Goal: Find contact information: Find contact information

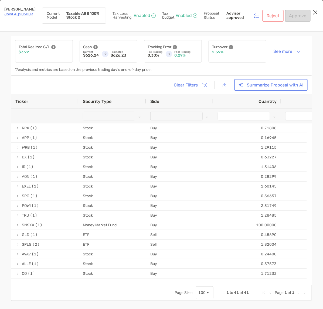
click at [317, 11] on button "Close modal" at bounding box center [315, 13] width 8 height 8
click at [315, 11] on icon "Close modal" at bounding box center [314, 12] width 5 height 6
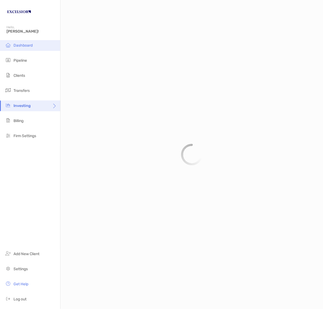
click at [26, 46] on span "Dashboard" at bounding box center [22, 45] width 19 height 5
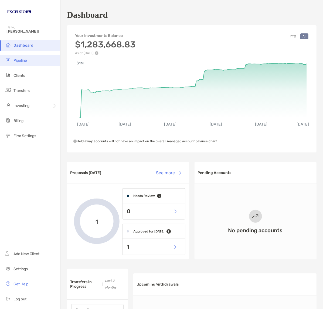
click at [24, 59] on span "Pipeline" at bounding box center [19, 60] width 13 height 5
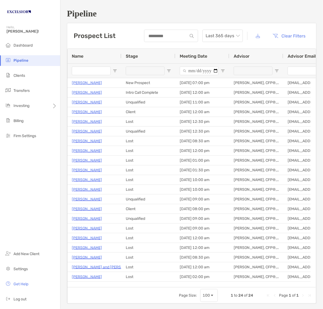
click at [168, 71] on span "Open Filter Menu" at bounding box center [169, 71] width 4 height 4
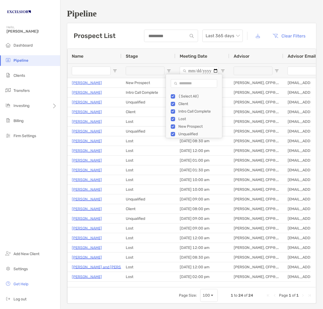
click at [182, 96] on div "(Select All)" at bounding box center [198, 96] width 40 height 5
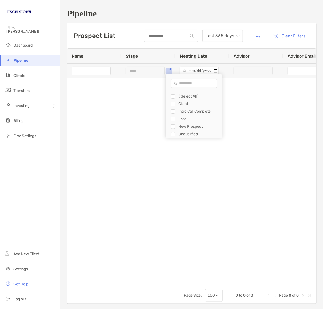
click at [185, 124] on div "New Prospect" at bounding box center [196, 127] width 51 height 8
click at [181, 127] on div "New Prospect" at bounding box center [198, 126] width 40 height 5
type input "**********"
click at [119, 118] on div "Tom Speciale New Prospect 10/15/2025 - 07:00 pm Carl Friedrich, CFP®, CFA®, EA …" at bounding box center [191, 180] width 248 height 204
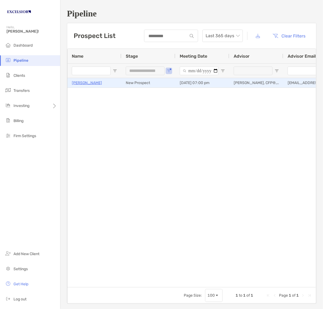
click at [84, 82] on p "[PERSON_NAME]" at bounding box center [87, 83] width 30 height 7
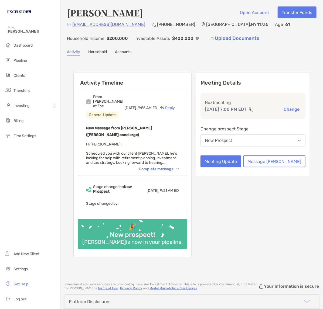
click at [178, 167] on div "Complete message" at bounding box center [159, 169] width 40 height 5
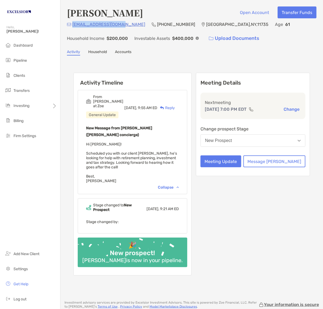
drag, startPoint x: 121, startPoint y: 25, endPoint x: 72, endPoint y: 23, distance: 49.1
click at [72, 23] on div "[EMAIL_ADDRESS][DOMAIN_NAME] (516) 852-[STREET_ADDRESS] Age [DEMOGRAPHIC_DATA] …" at bounding box center [191, 32] width 249 height 23
copy p "[EMAIL_ADDRESS][DOMAIN_NAME]"
drag, startPoint x: 163, startPoint y: 22, endPoint x: 131, endPoint y: 24, distance: 32.4
click at [131, 24] on div "[EMAIL_ADDRESS][DOMAIN_NAME] (516) 852-[STREET_ADDRESS] Age [DEMOGRAPHIC_DATA] …" at bounding box center [191, 32] width 249 height 23
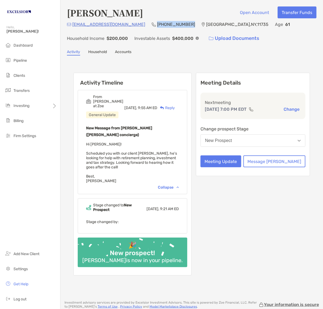
copy p "[PHONE_NUMBER]"
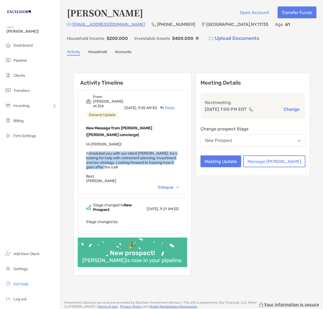
drag, startPoint x: 151, startPoint y: 146, endPoint x: 82, endPoint y: 137, distance: 69.6
click at [82, 137] on div "From [PERSON_NAME] at [PERSON_NAME] General Update [DATE], 9:55 AM ED Reply New…" at bounding box center [132, 142] width 109 height 104
copy span "Scheduled you with our client [PERSON_NAME], he's looking for help with retirem…"
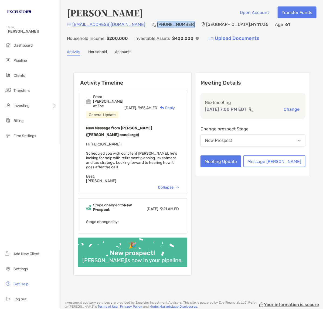
drag, startPoint x: 161, startPoint y: 25, endPoint x: 130, endPoint y: 22, distance: 31.5
click at [130, 22] on div "[EMAIL_ADDRESS][DOMAIN_NAME] (516) 852-[STREET_ADDRESS] Age [DEMOGRAPHIC_DATA] …" at bounding box center [191, 32] width 249 height 23
copy p "[PHONE_NUMBER]"
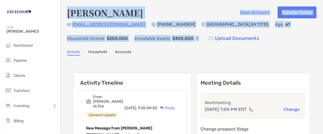
drag, startPoint x: 202, startPoint y: 37, endPoint x: 68, endPoint y: 10, distance: 136.6
click at [68, 10] on div "[PERSON_NAME] Open Account Transfer Funds [EMAIL_ADDRESS][DOMAIN_NAME] (516) 85…" at bounding box center [191, 25] width 249 height 38
copy div "[PERSON_NAME] Open Account Transfer Funds [EMAIL_ADDRESS][DOMAIN_NAME] (516) 85…"
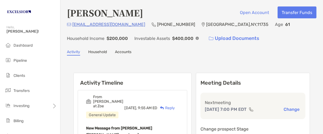
click at [152, 77] on h6 "Activity Timeline" at bounding box center [132, 79] width 117 height 13
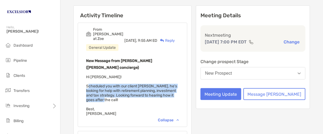
drag, startPoint x: 152, startPoint y: 77, endPoint x: 86, endPoint y: 69, distance: 67.1
click at [86, 69] on div "New Message from [PERSON_NAME] ([PERSON_NAME] concierge) Hi [PERSON_NAME]! Sche…" at bounding box center [132, 86] width 93 height 58
copy span "Scheduled you with our client [PERSON_NAME], he's looking for help with retirem…"
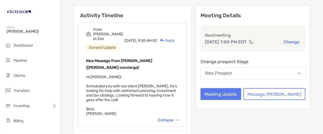
click at [170, 15] on h6 "Activity Timeline" at bounding box center [132, 12] width 117 height 13
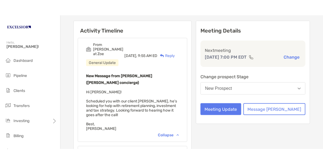
scroll to position [0, 0]
